Goal: Consume media (video, audio)

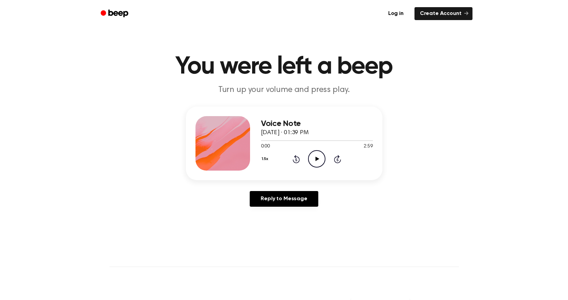
click at [313, 151] on icon "Play Audio" at bounding box center [316, 158] width 17 height 17
click at [325, 154] on icon "Pause Audio" at bounding box center [316, 158] width 17 height 17
click at [313, 161] on icon "Play Audio" at bounding box center [316, 158] width 17 height 17
click at [306, 156] on div "1.5x Rewind 5 seconds Pause Audio Skip 5 seconds" at bounding box center [317, 158] width 112 height 17
click at [311, 156] on icon "Pause Audio" at bounding box center [316, 158] width 17 height 17
